Goal: Information Seeking & Learning: Learn about a topic

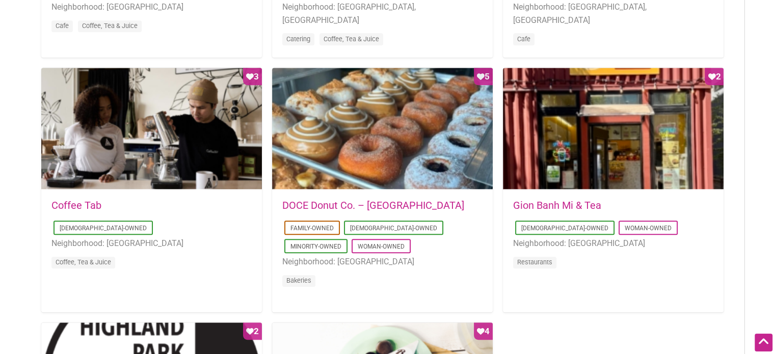
scroll to position [752, 0]
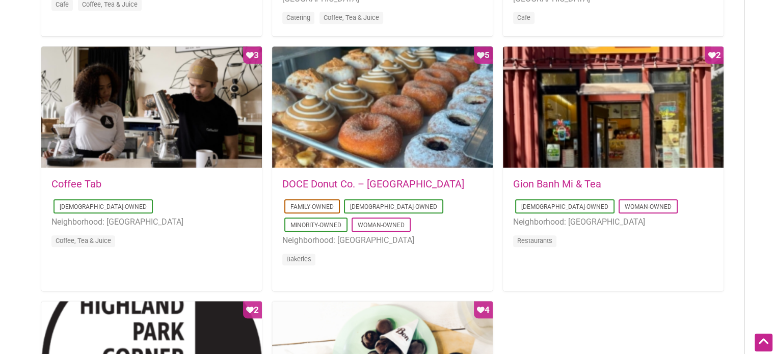
click at [544, 185] on link "Gion Banh Mi & Tea" at bounding box center [557, 184] width 88 height 12
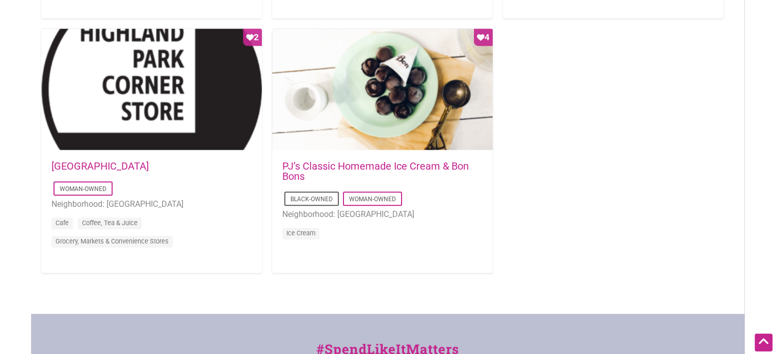
scroll to position [1023, 0]
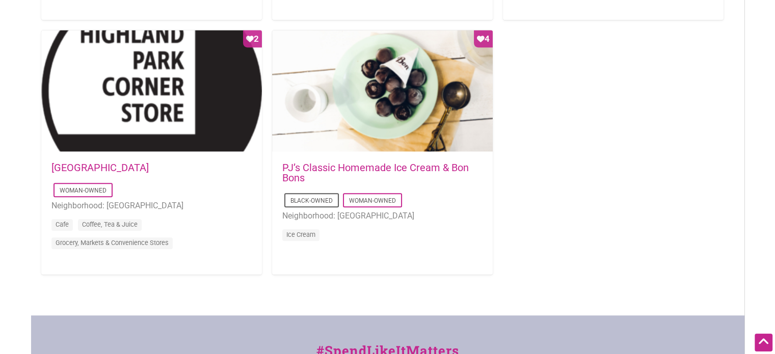
click at [85, 163] on link "Highland Park Corner Store" at bounding box center [99, 168] width 97 height 12
